Goal: Complete application form

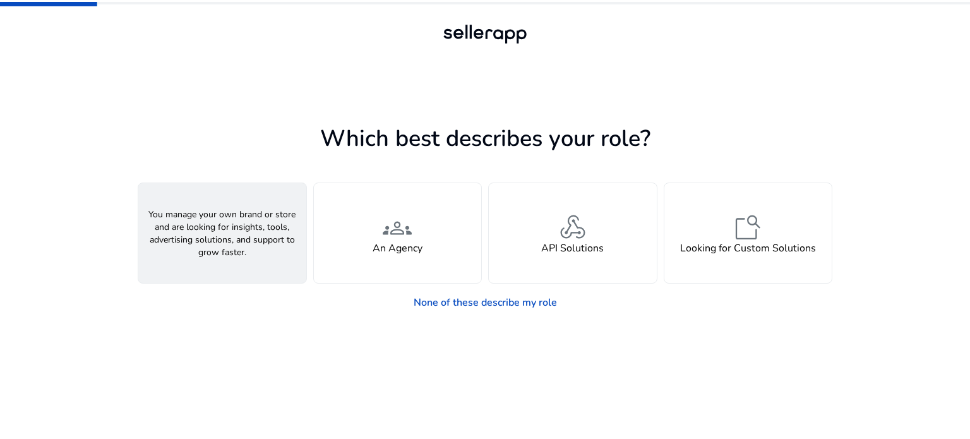
click at [199, 202] on div "person A Seller" at bounding box center [222, 233] width 168 height 100
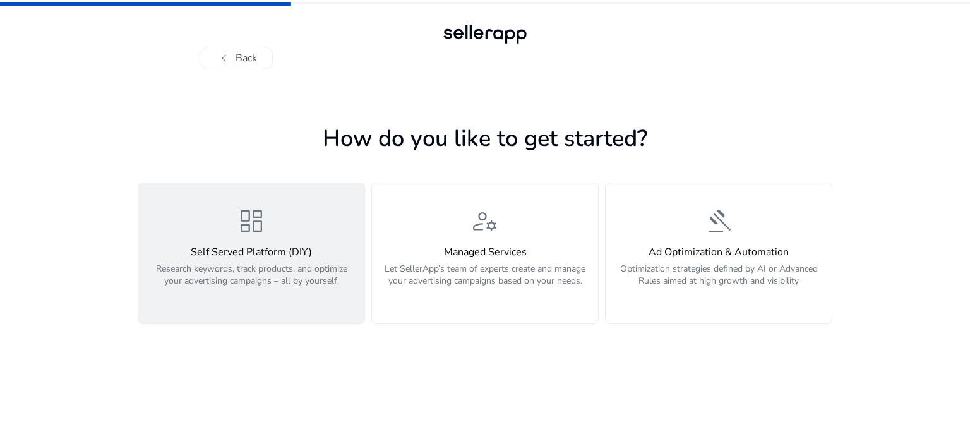
click at [243, 232] on span "dashboard" at bounding box center [251, 221] width 30 height 30
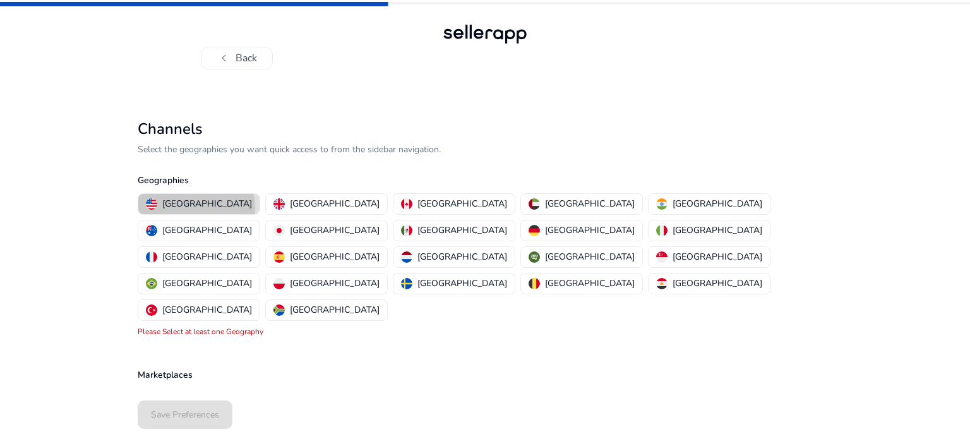
click at [196, 207] on p "[GEOGRAPHIC_DATA]" at bounding box center [207, 203] width 90 height 13
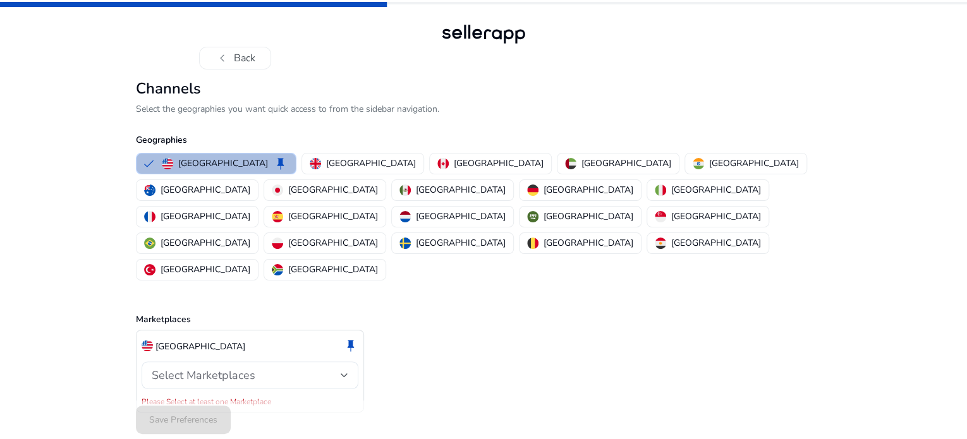
scroll to position [8, 0]
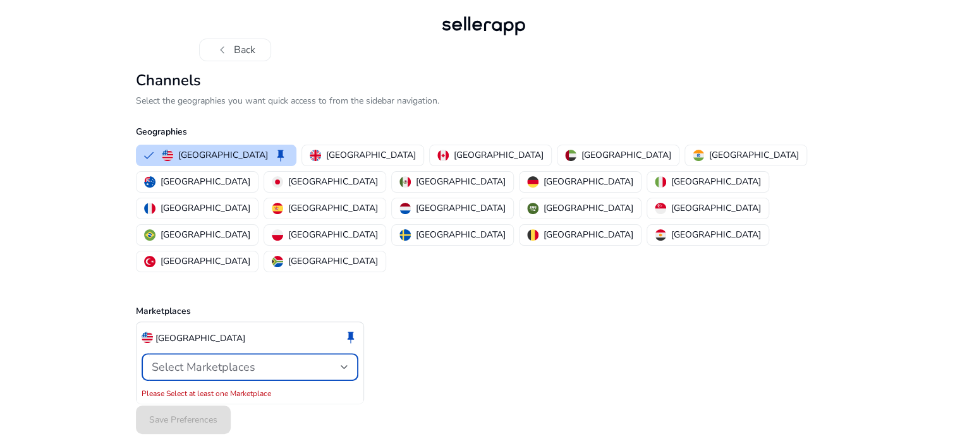
click at [322, 360] on div "Select Marketplaces" at bounding box center [246, 367] width 189 height 14
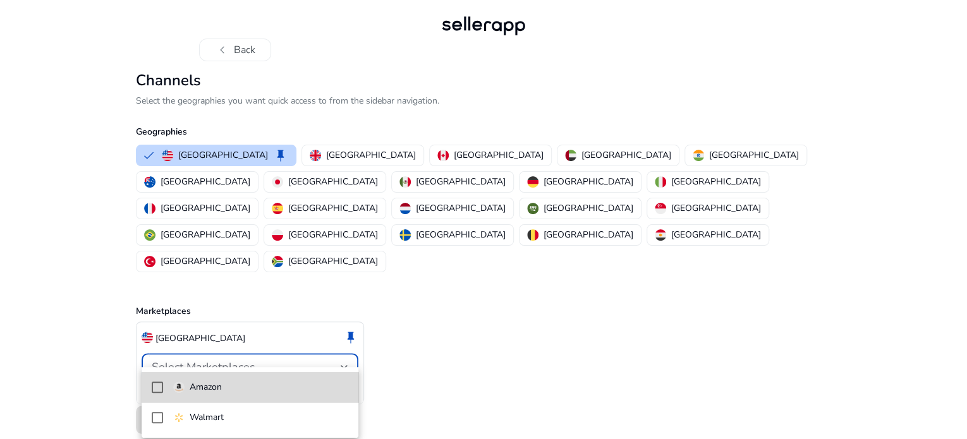
click at [153, 384] on mat-pseudo-checkbox at bounding box center [157, 387] width 11 height 11
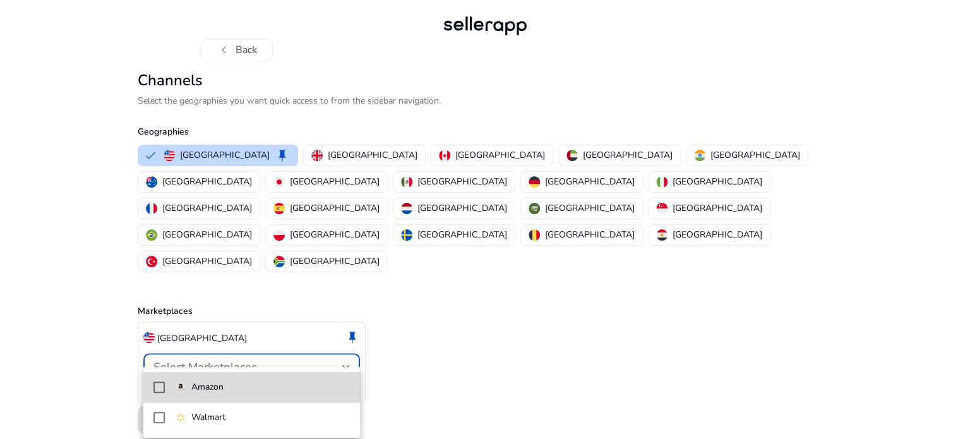
scroll to position [0, 0]
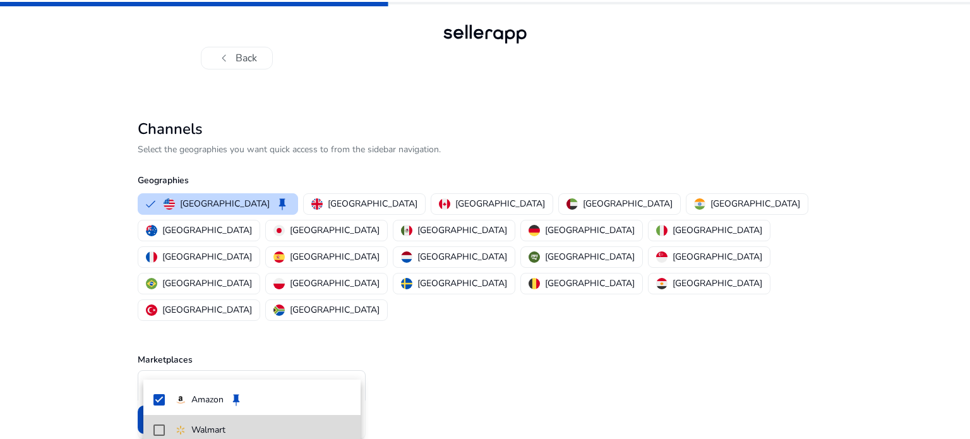
click at [160, 427] on mat-pseudo-checkbox at bounding box center [159, 430] width 11 height 11
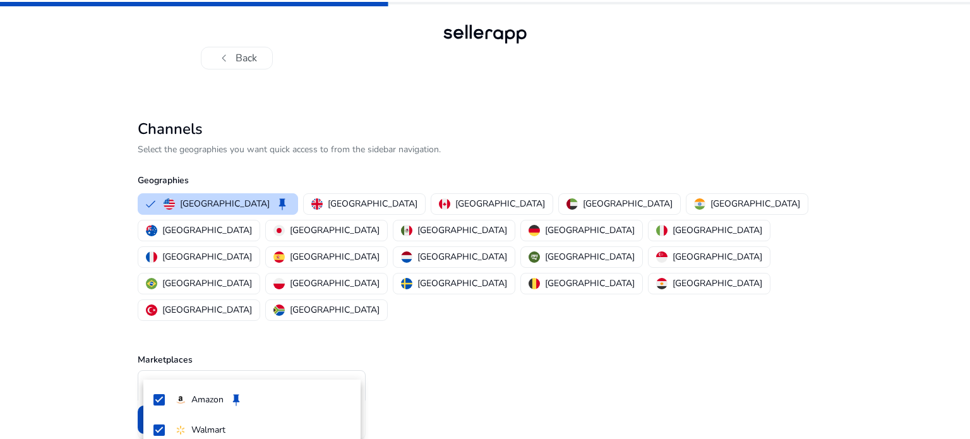
click at [413, 204] on div at bounding box center [485, 219] width 970 height 439
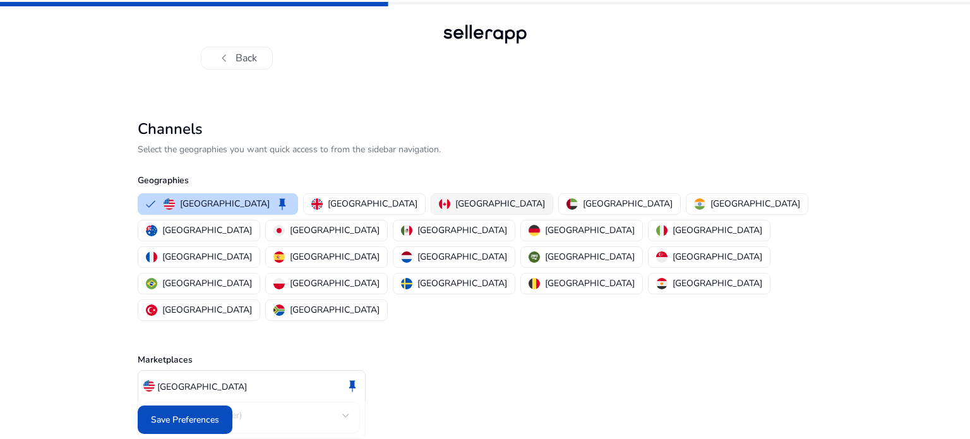
click at [456, 202] on p "[GEOGRAPHIC_DATA]" at bounding box center [501, 203] width 90 height 13
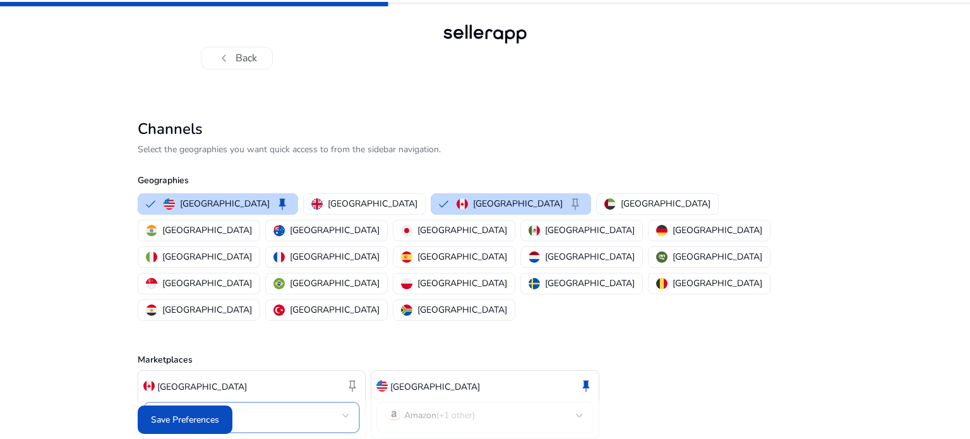
click at [295, 408] on mat-select-trigger "Amazon" at bounding box center [248, 415] width 189 height 15
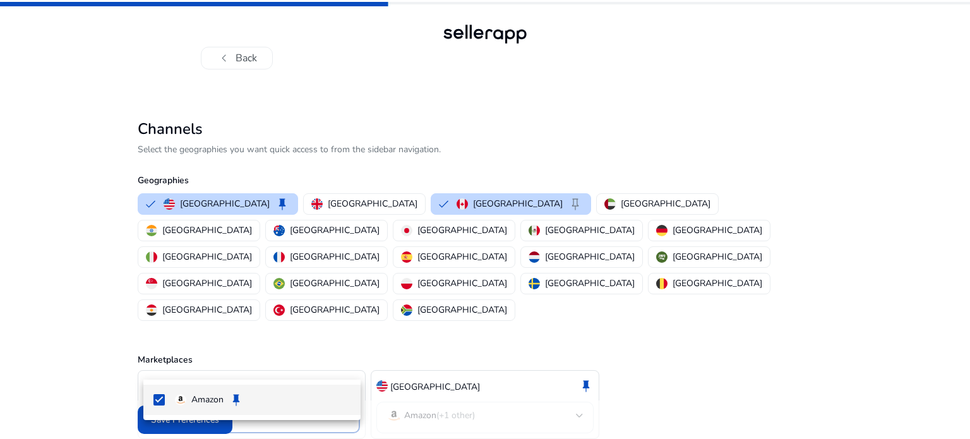
click at [403, 415] on div at bounding box center [485, 219] width 970 height 439
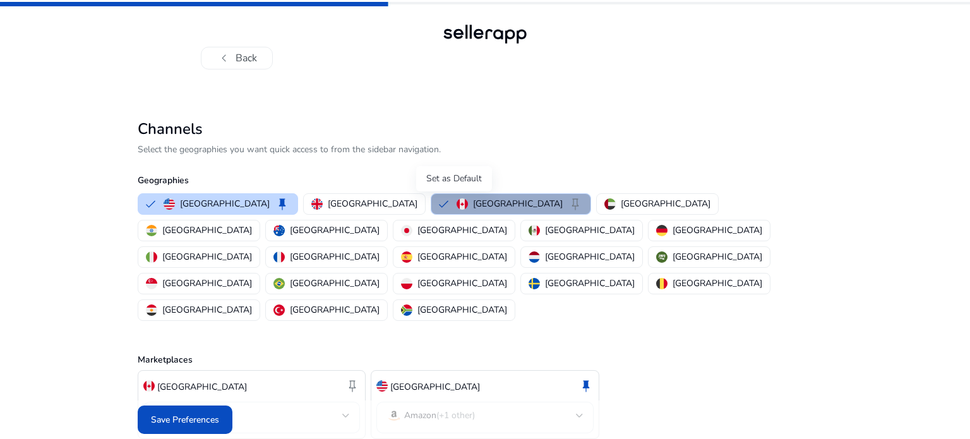
click at [568, 203] on span "keep" at bounding box center [575, 203] width 15 height 15
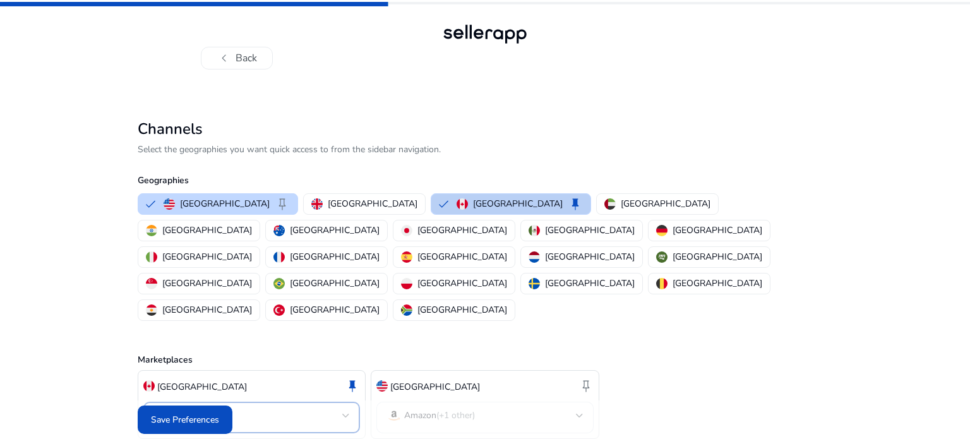
click at [281, 408] on mat-select-trigger "Amazon" at bounding box center [248, 415] width 189 height 15
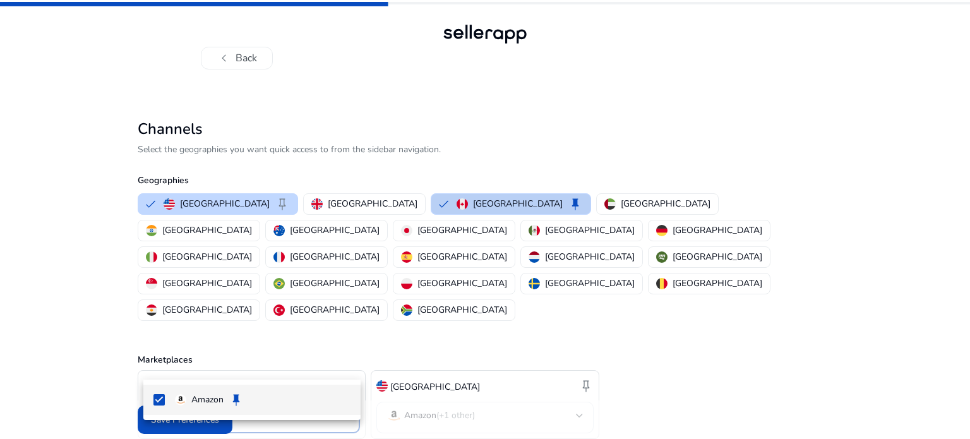
click at [281, 365] on div at bounding box center [485, 219] width 970 height 439
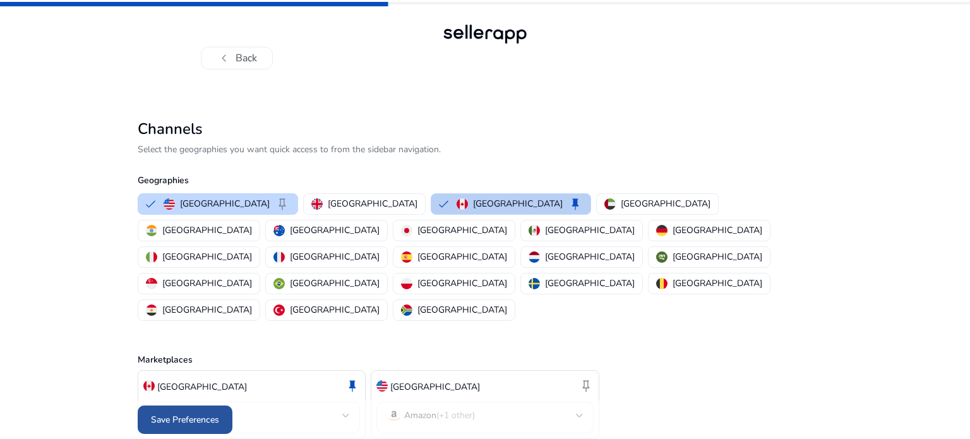
click at [227, 410] on span at bounding box center [185, 420] width 95 height 30
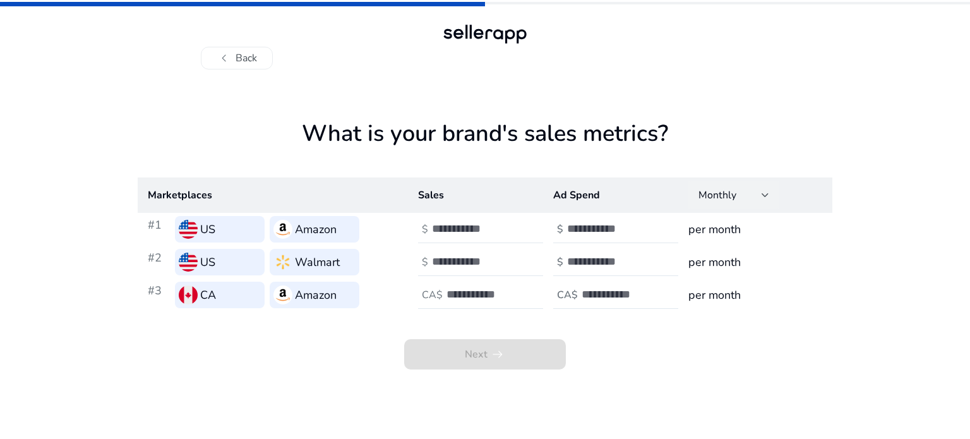
click at [750, 196] on div "Monthly" at bounding box center [730, 195] width 63 height 14
click at [752, 226] on mat-option "Monthly" at bounding box center [734, 229] width 91 height 30
click at [235, 298] on div "CA" at bounding box center [220, 295] width 90 height 27
click at [464, 222] on input "number" at bounding box center [474, 229] width 85 height 14
type input "***"
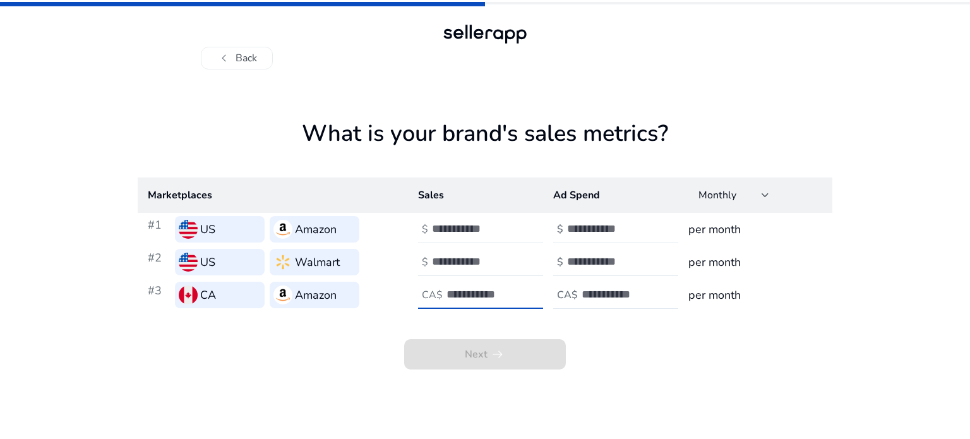
click at [447, 295] on input "number" at bounding box center [489, 294] width 85 height 14
type input "***"
click at [456, 260] on input "number" at bounding box center [474, 262] width 85 height 14
type input "***"
